Goal: Information Seeking & Learning: Find specific fact

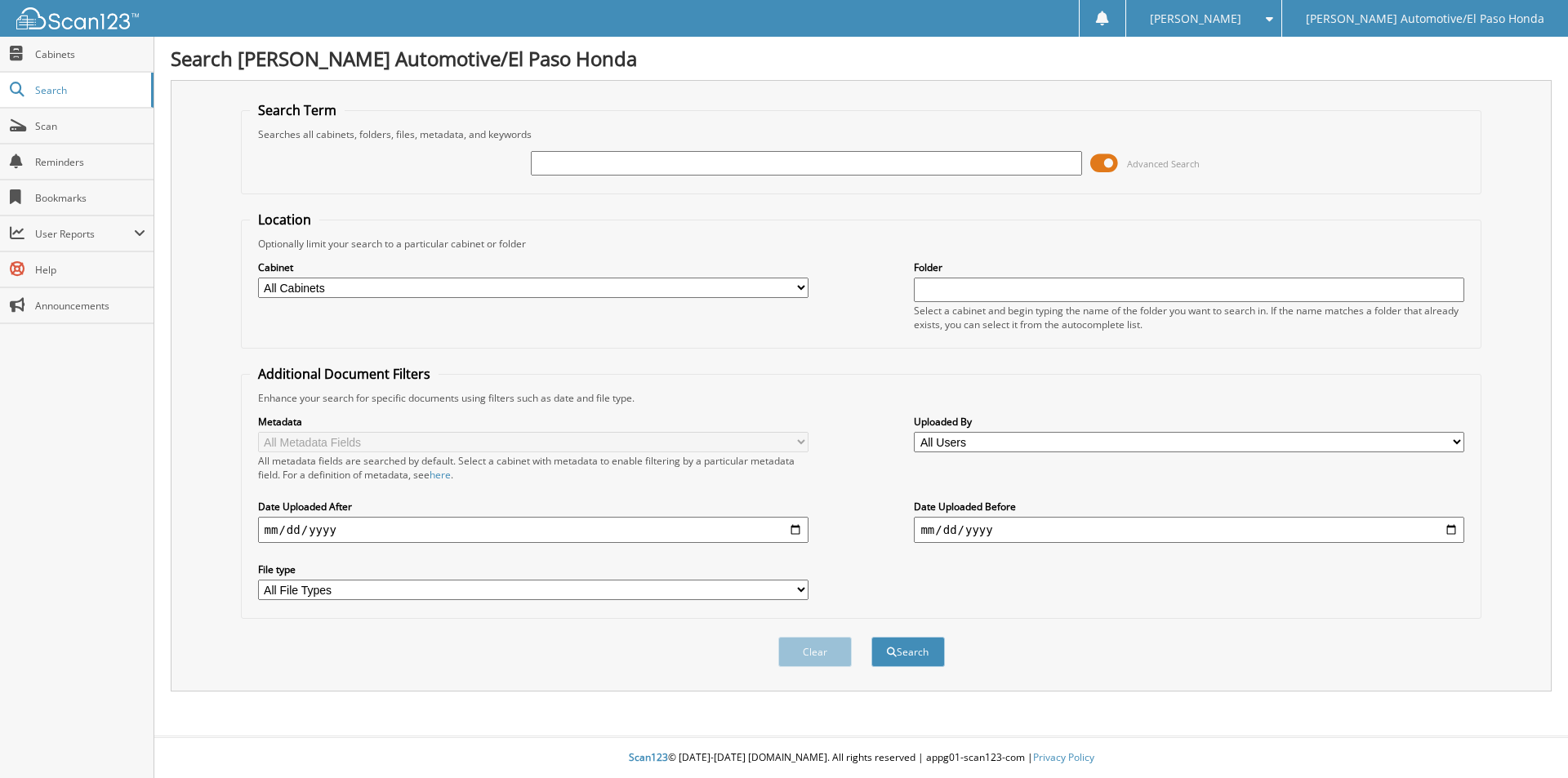
click at [662, 159] on input "text" at bounding box center [805, 163] width 551 height 25
paste input "52048"
type input "52048"
click at [872, 637] on button "Search" at bounding box center [909, 652] width 74 height 30
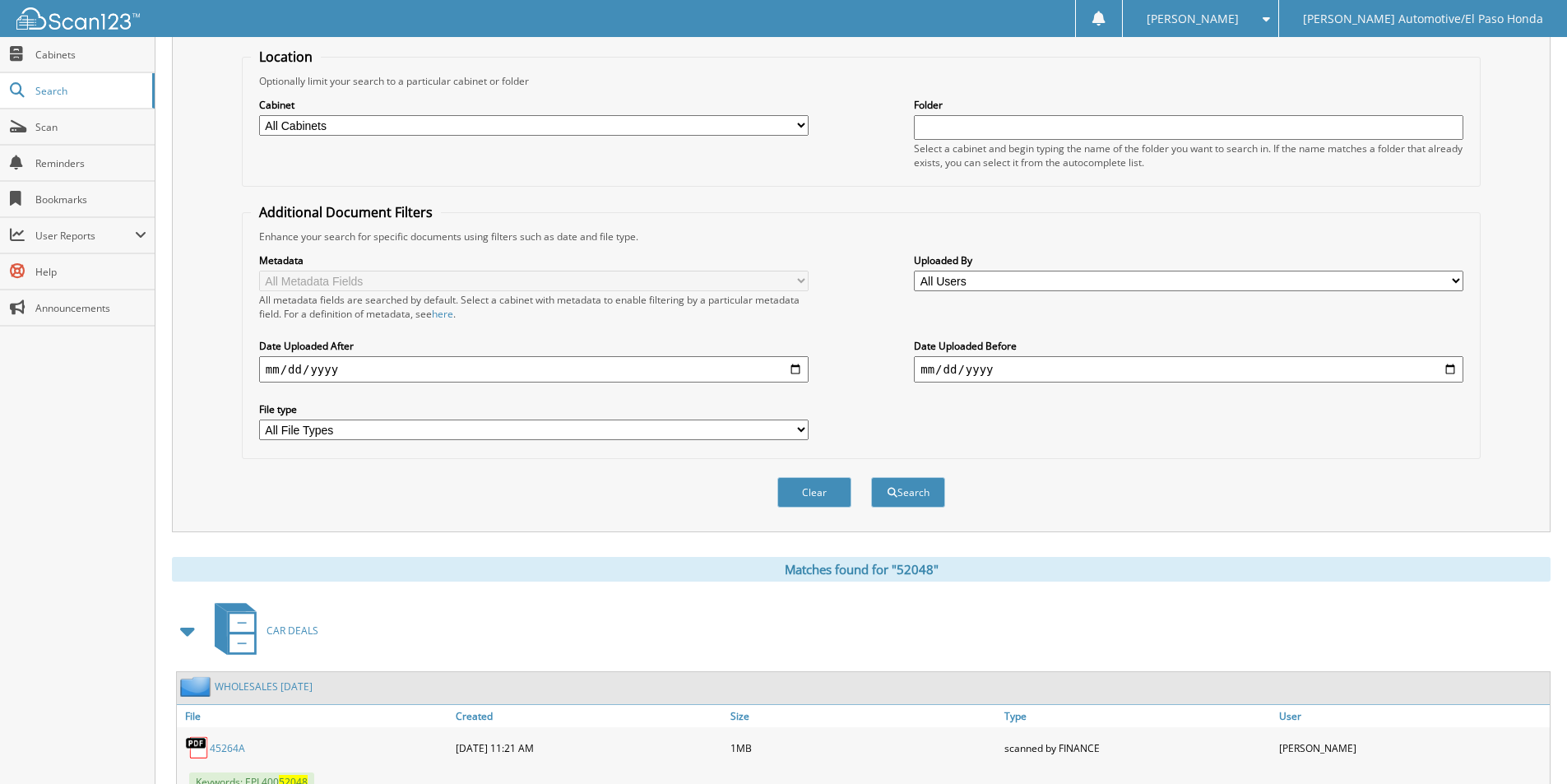
scroll to position [360, 0]
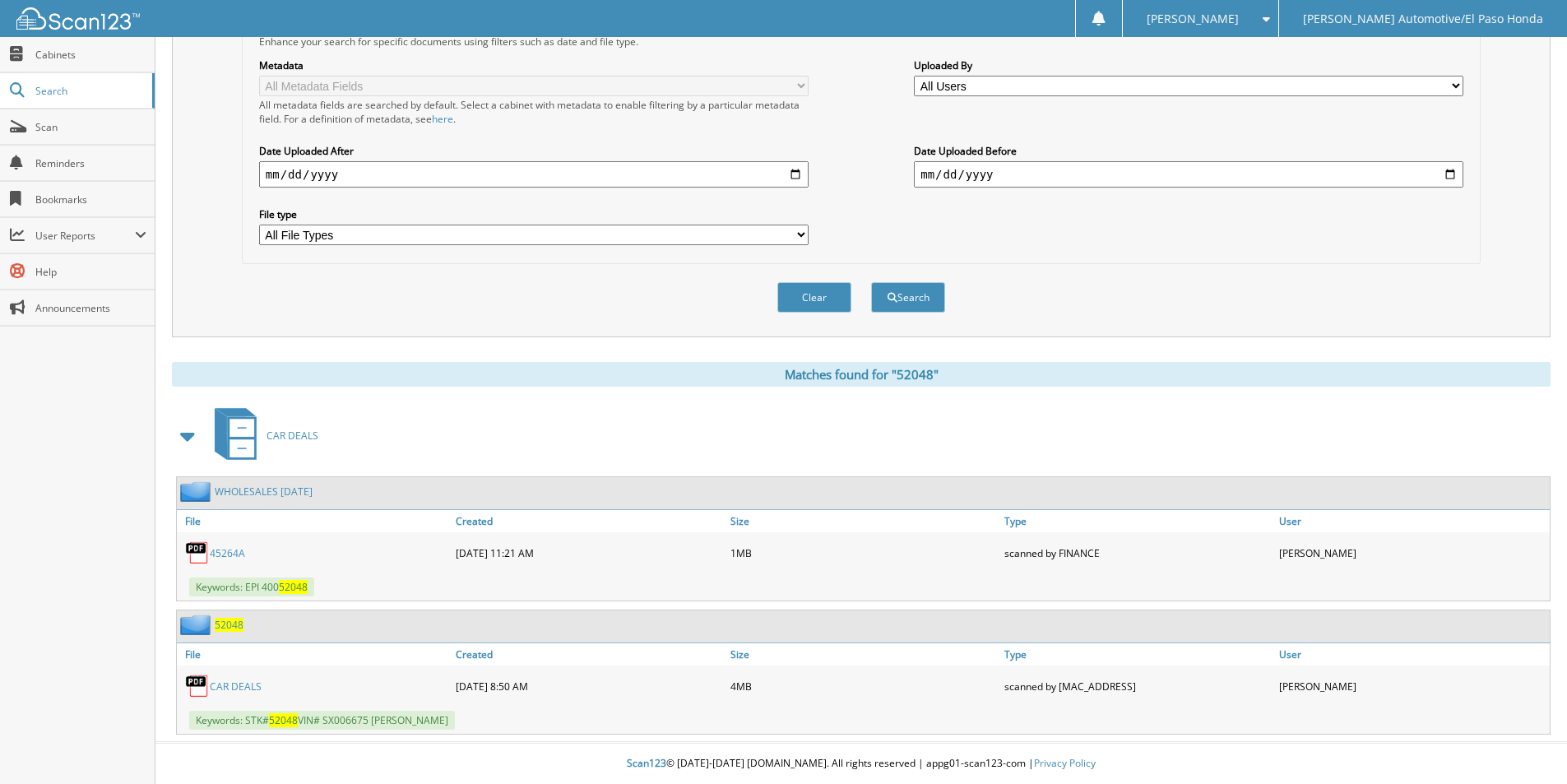
click at [233, 625] on span "52048" at bounding box center [229, 624] width 29 height 14
